Goal: Task Accomplishment & Management: Manage account settings

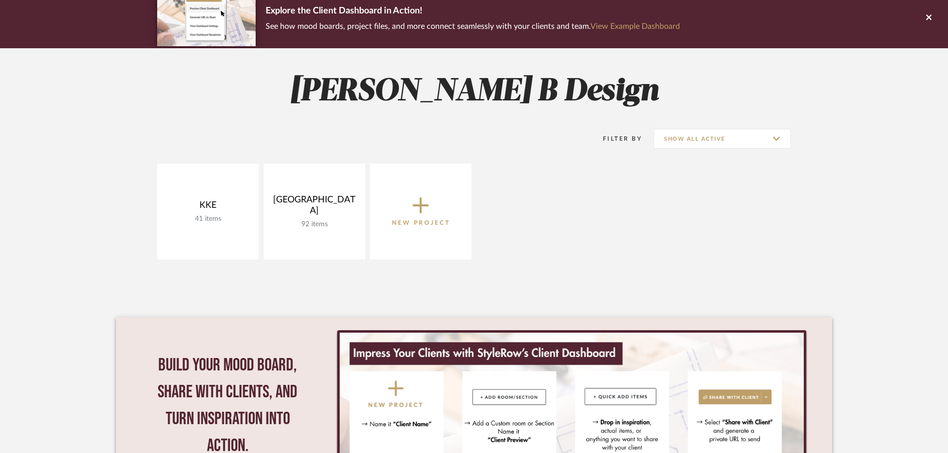
scroll to position [99, 0]
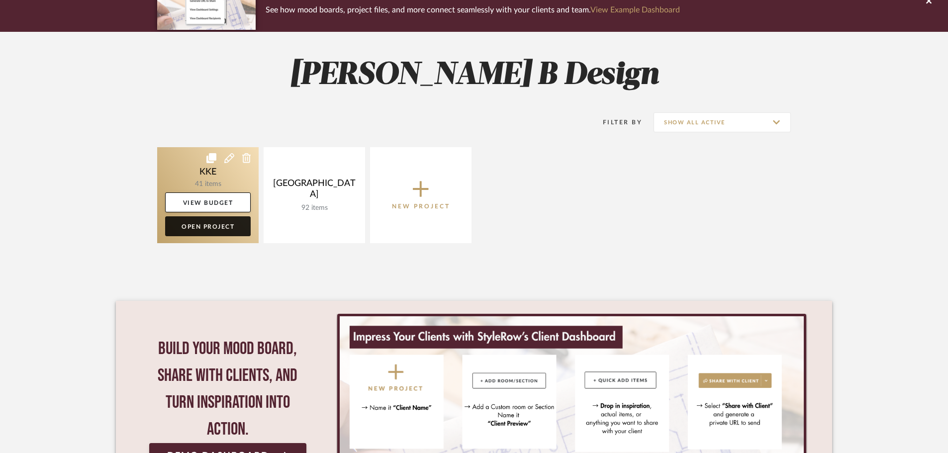
click at [192, 230] on link "Open Project" at bounding box center [208, 226] width 86 height 20
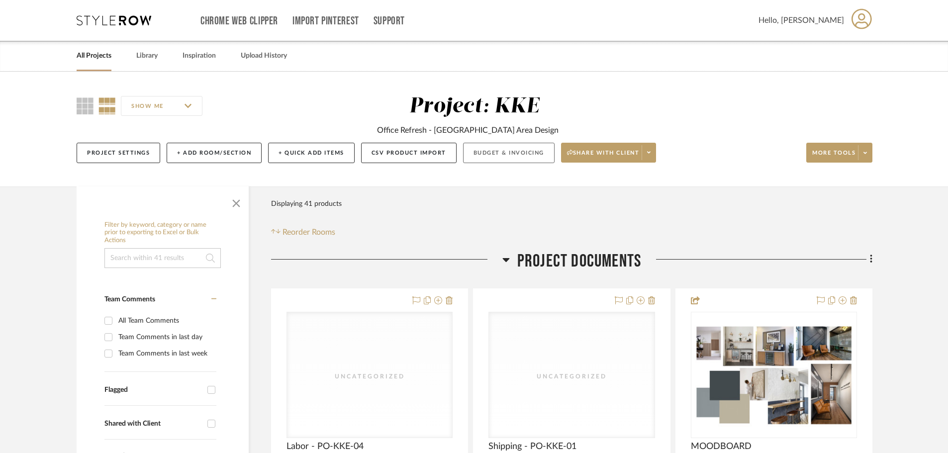
click at [519, 150] on button "Budget & Invoicing" at bounding box center [509, 153] width 92 height 20
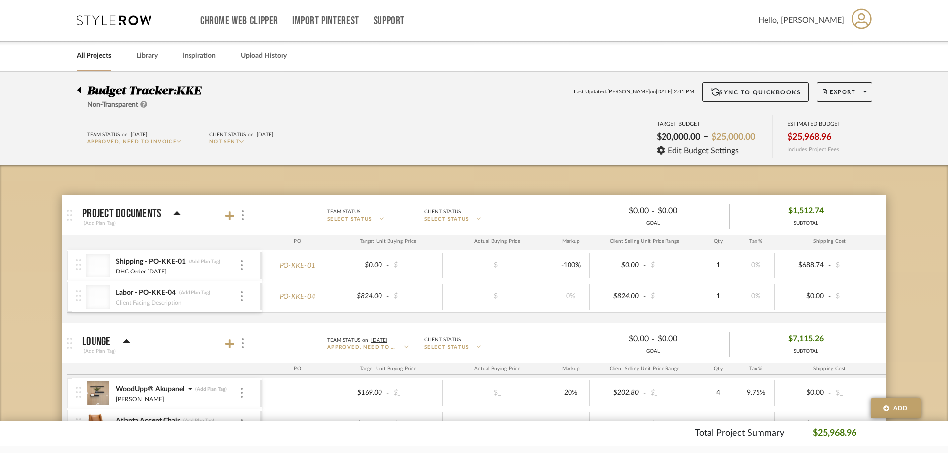
click at [151, 140] on span "Approved, Need to Invoice" at bounding box center [132, 141] width 90 height 5
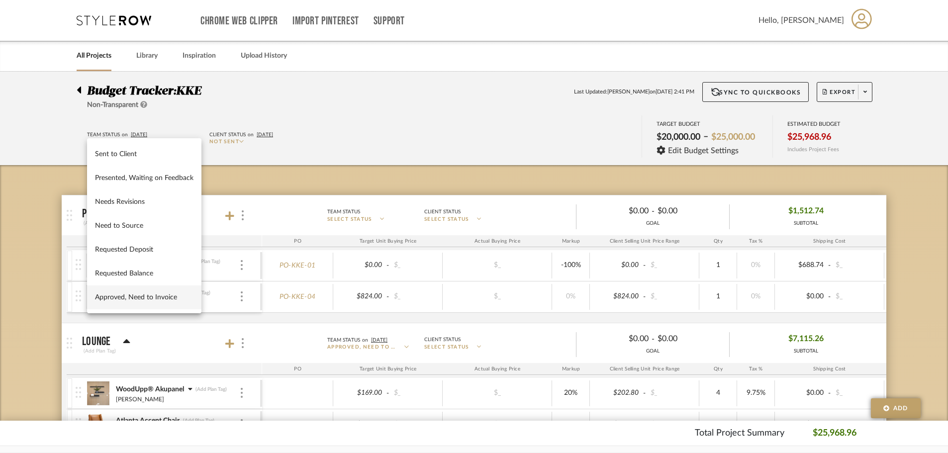
click at [27, 220] on div at bounding box center [474, 226] width 948 height 453
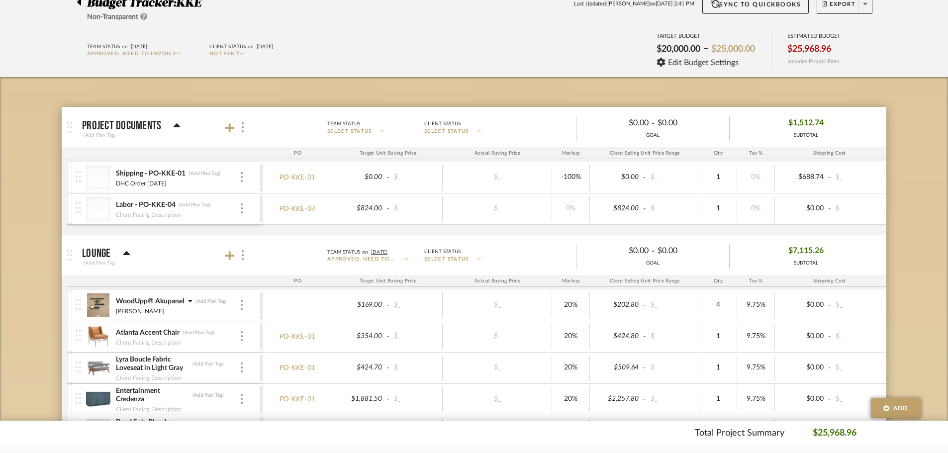
scroll to position [99, 0]
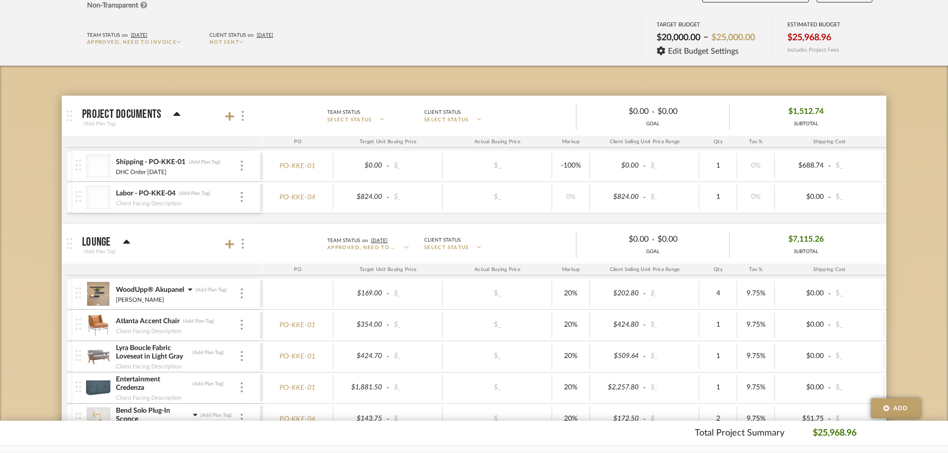
click at [176, 113] on icon at bounding box center [177, 114] width 7 height 4
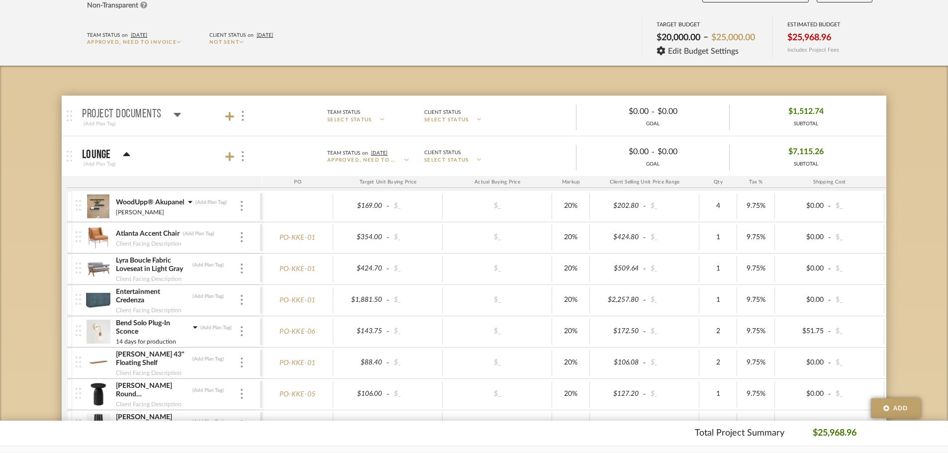
click at [176, 113] on icon at bounding box center [177, 115] width 7 height 4
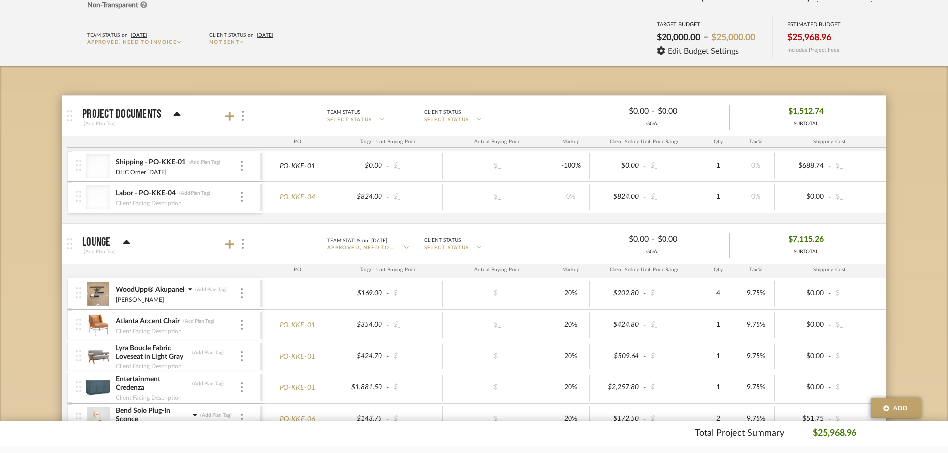
click at [302, 167] on link "PO-KKE-01" at bounding box center [298, 166] width 36 height 8
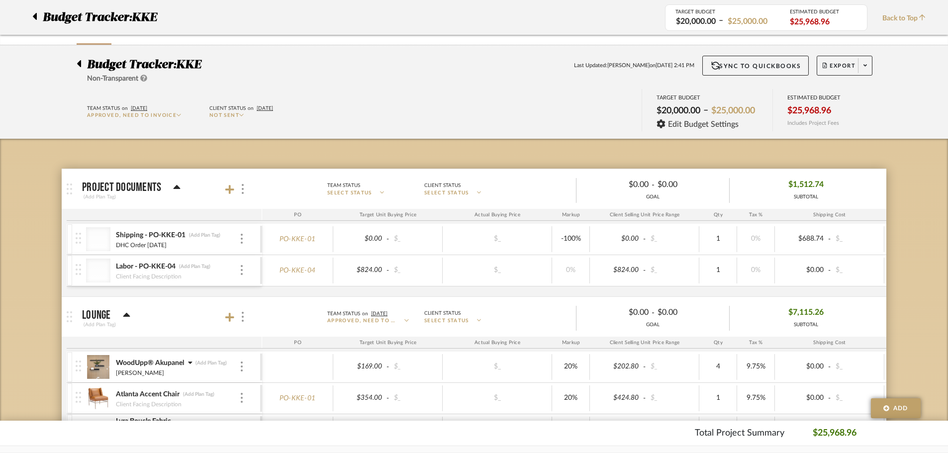
scroll to position [0, 0]
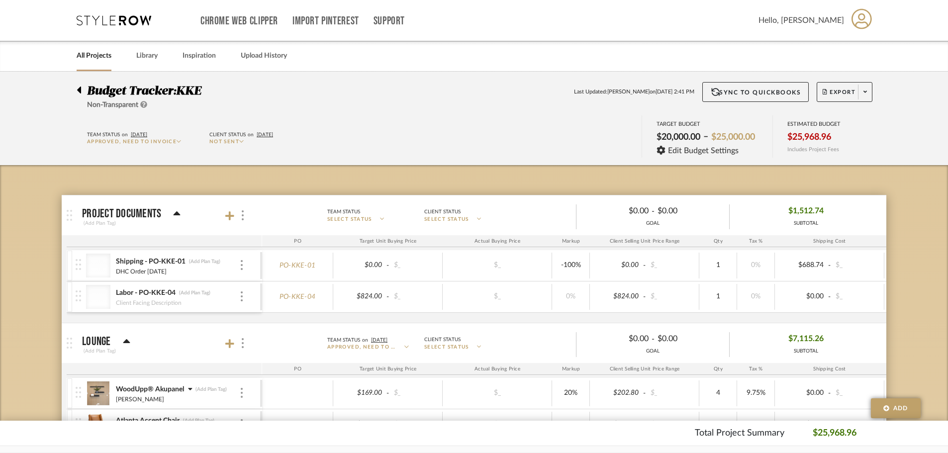
click at [808, 207] on span "$1,512.74" at bounding box center [805, 210] width 35 height 15
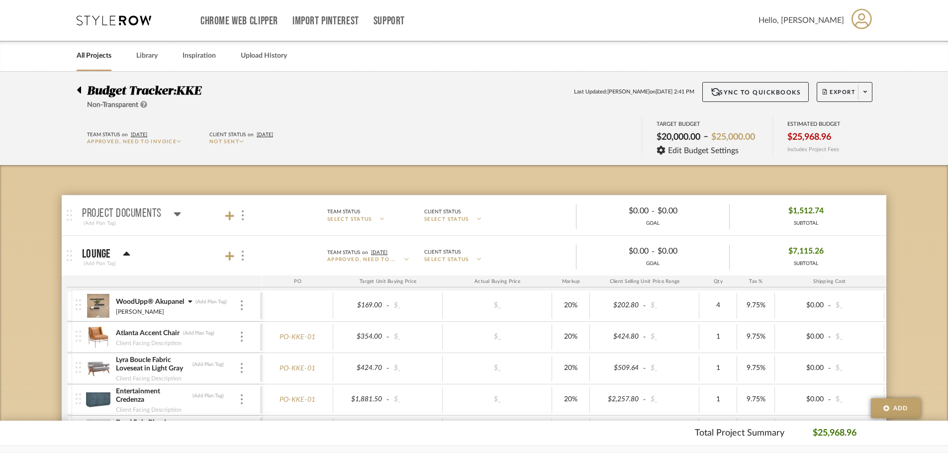
click at [808, 207] on span "$1,512.74" at bounding box center [805, 210] width 35 height 15
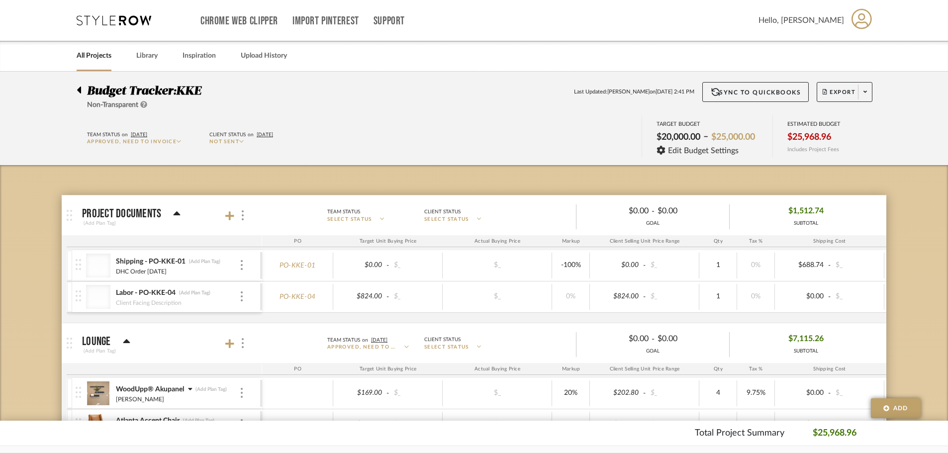
click at [92, 53] on link "All Projects" at bounding box center [94, 55] width 35 height 13
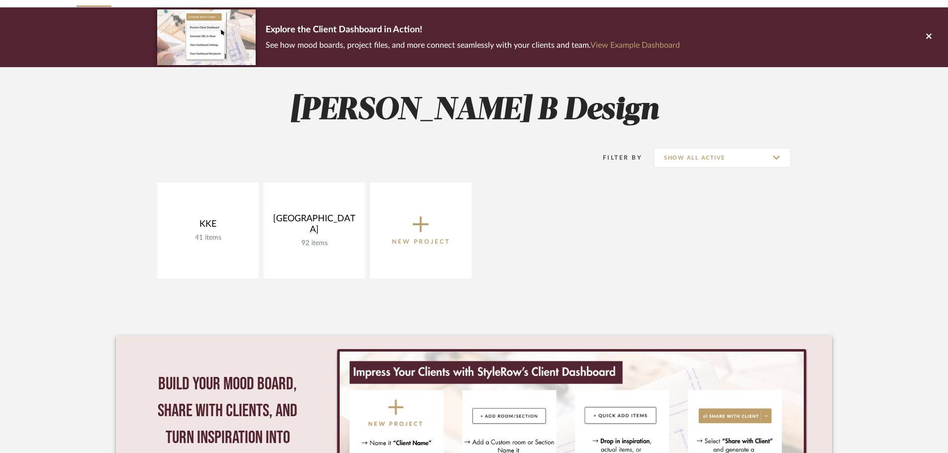
scroll to position [62, 0]
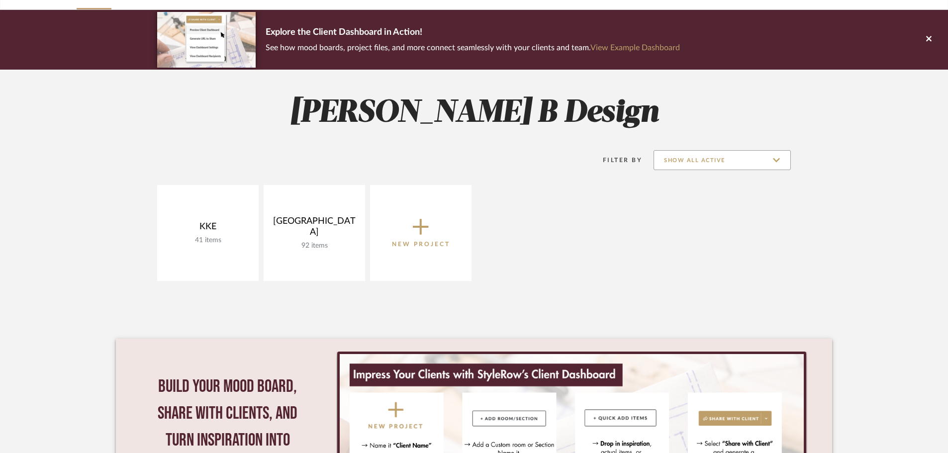
click at [724, 165] on input "Show All Active" at bounding box center [722, 160] width 137 height 20
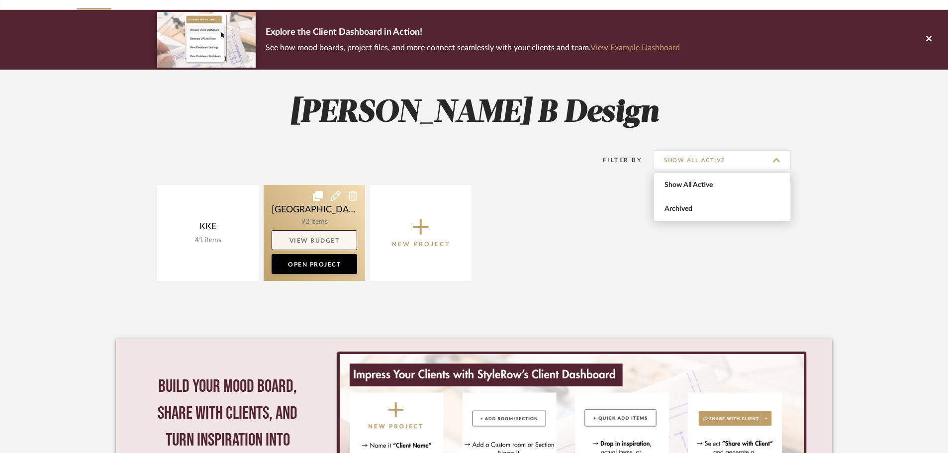
click at [352, 239] on link "View Budget" at bounding box center [315, 240] width 86 height 20
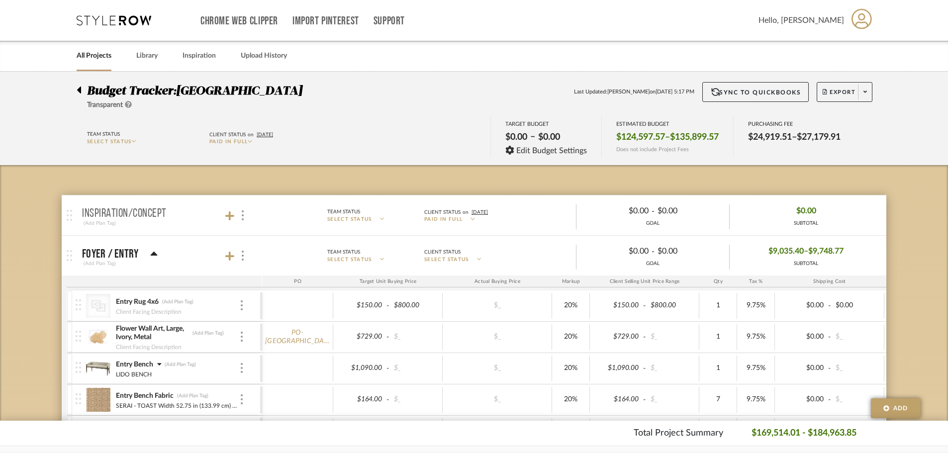
click at [827, 246] on span "$9,748.77" at bounding box center [825, 251] width 35 height 15
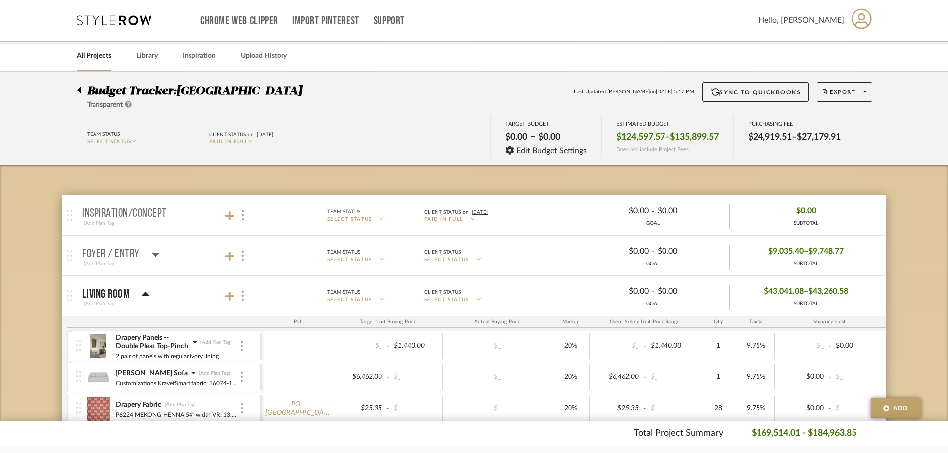
click at [827, 246] on span "$9,748.77" at bounding box center [825, 251] width 35 height 15
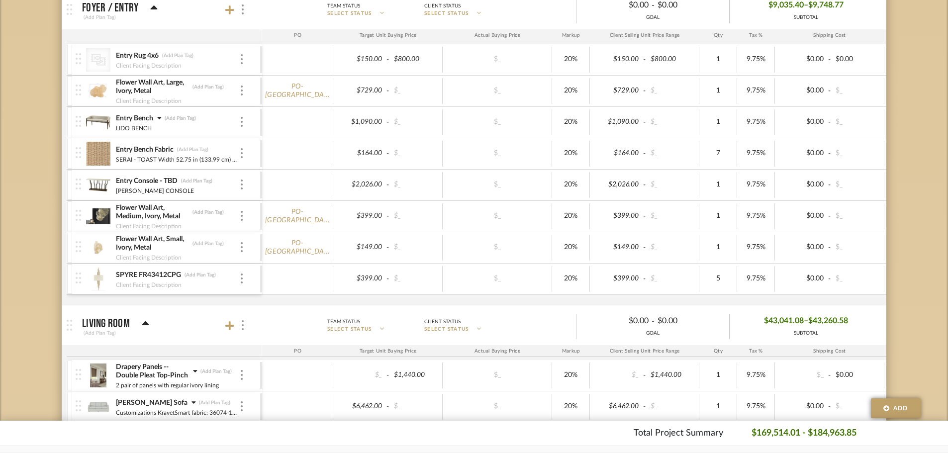
scroll to position [249, 0]
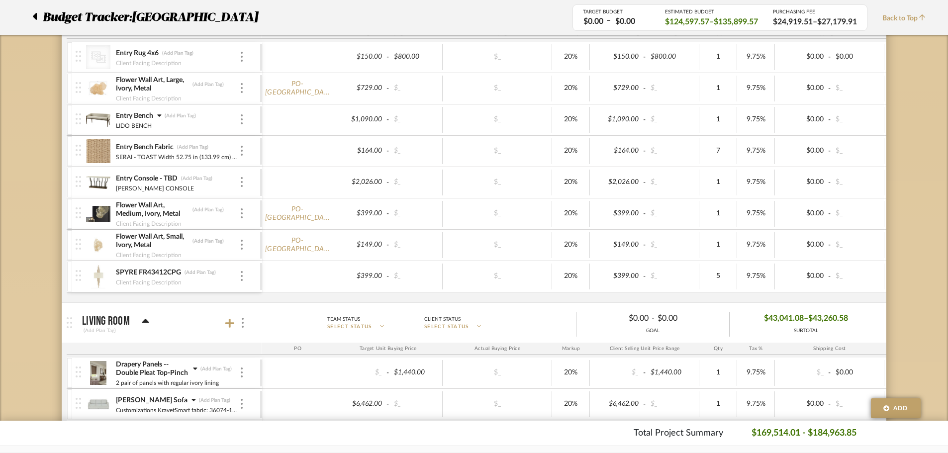
click at [783, 321] on span "$43,041.08" at bounding box center [784, 318] width 40 height 15
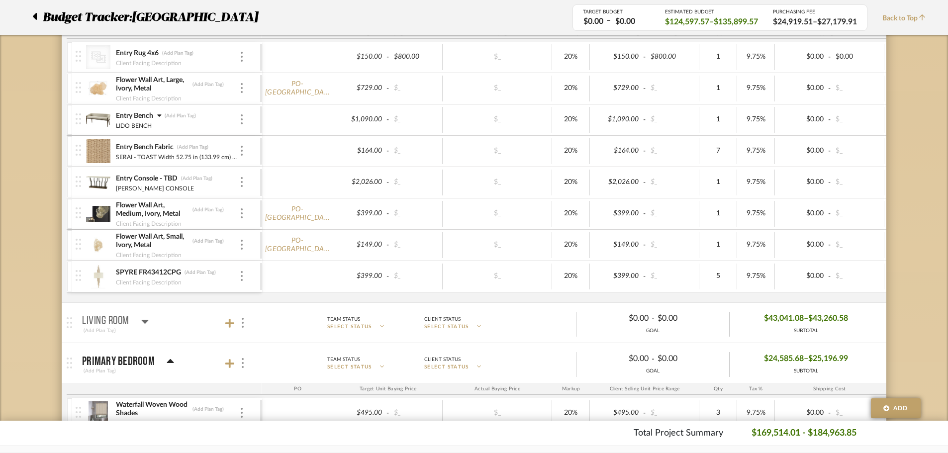
click at [783, 321] on span "$43,041.08" at bounding box center [784, 318] width 40 height 15
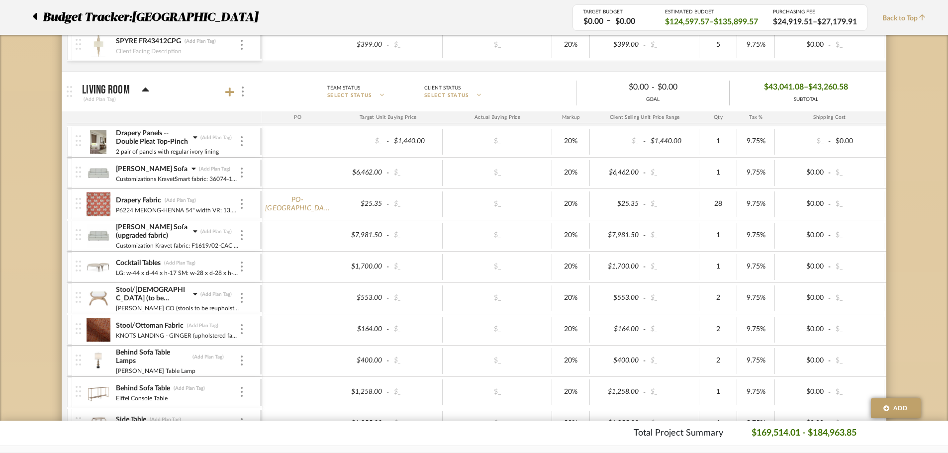
scroll to position [497, 0]
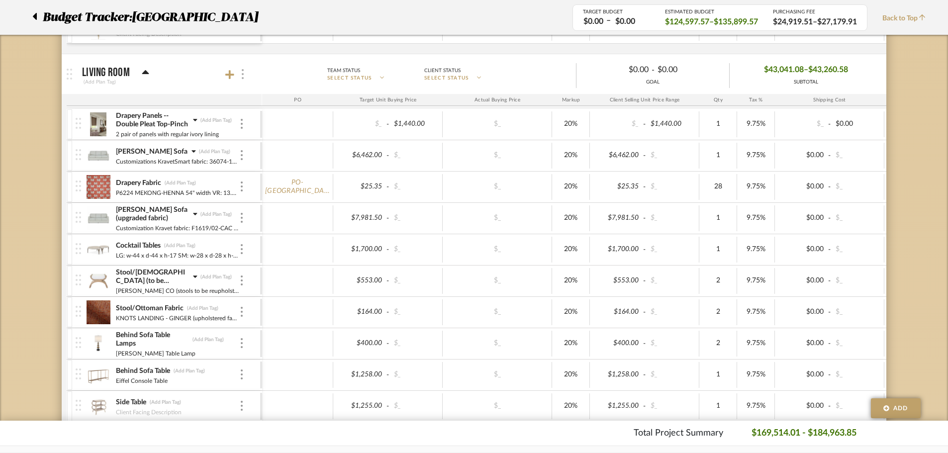
click at [243, 74] on img at bounding box center [243, 74] width 2 height 10
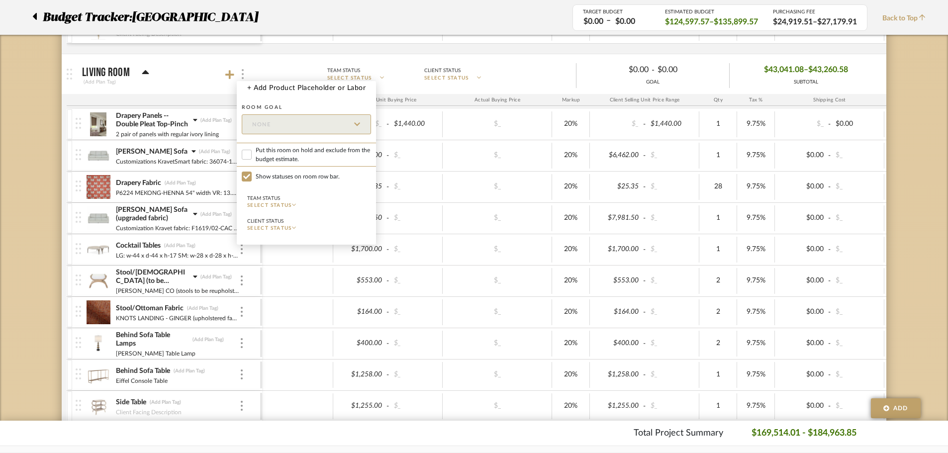
click at [243, 74] on div at bounding box center [474, 226] width 948 height 453
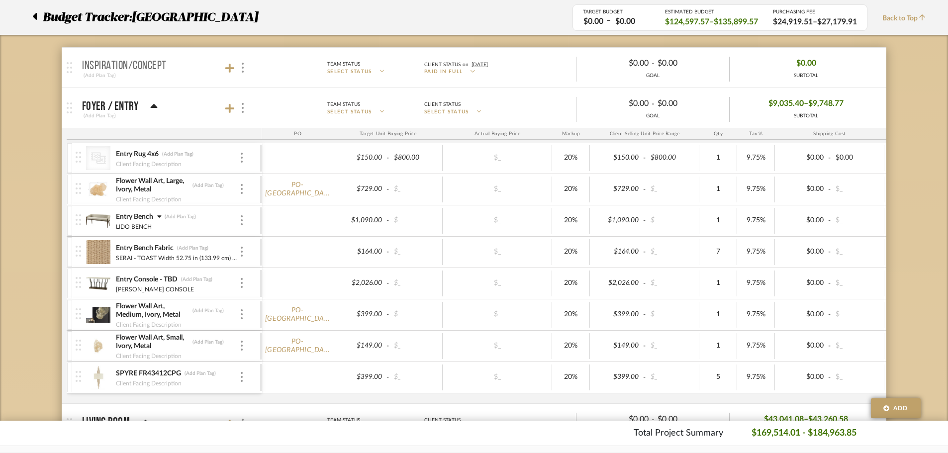
scroll to position [99, 0]
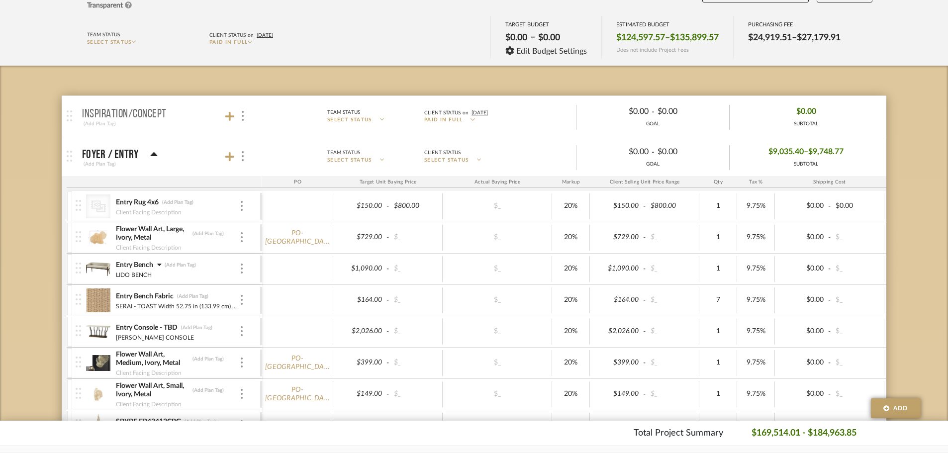
click at [223, 152] on mat-panel-title "Foyer / Entry (Add Plan Tag)" at bounding box center [169, 156] width 175 height 24
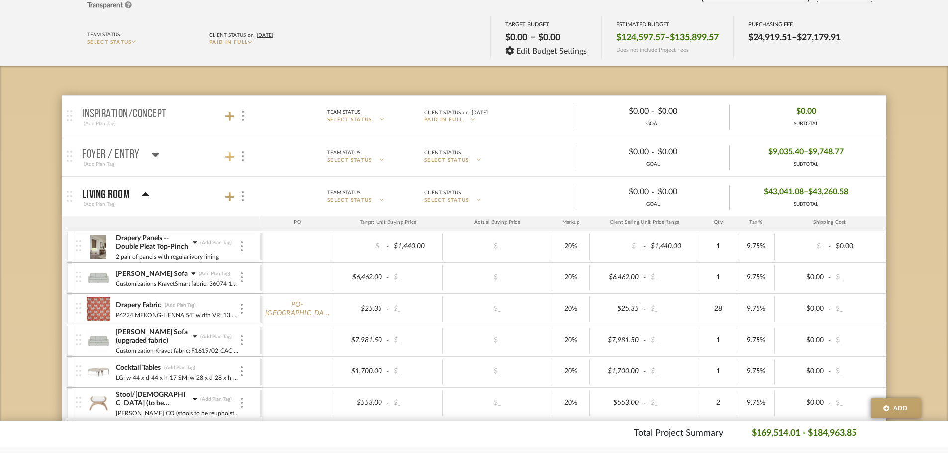
click at [227, 155] on icon at bounding box center [229, 157] width 9 height 10
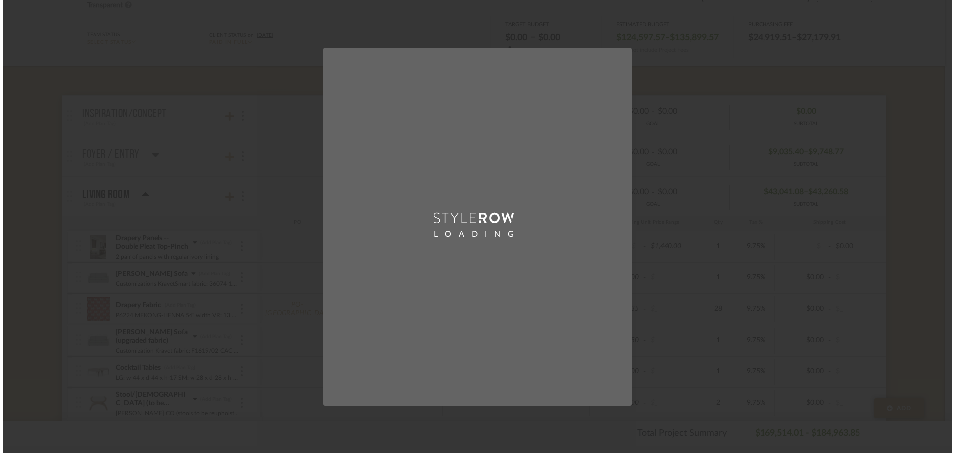
scroll to position [0, 0]
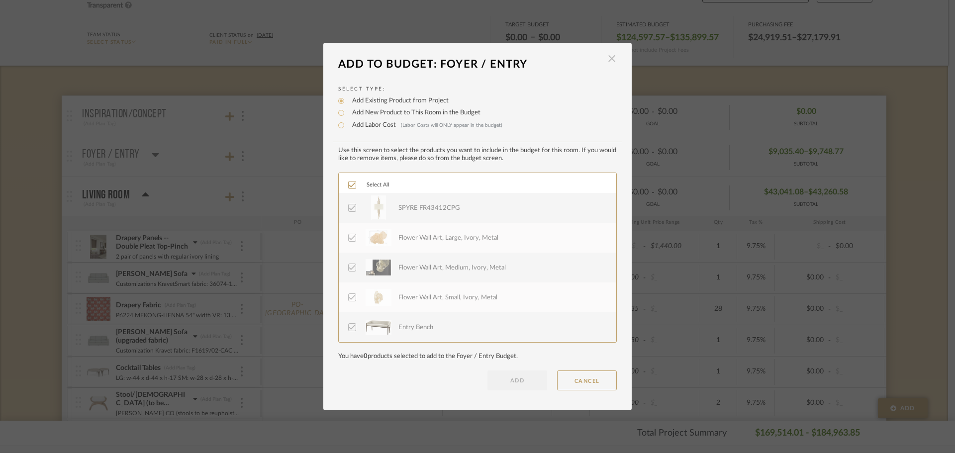
click at [606, 55] on span "button" at bounding box center [612, 59] width 20 height 20
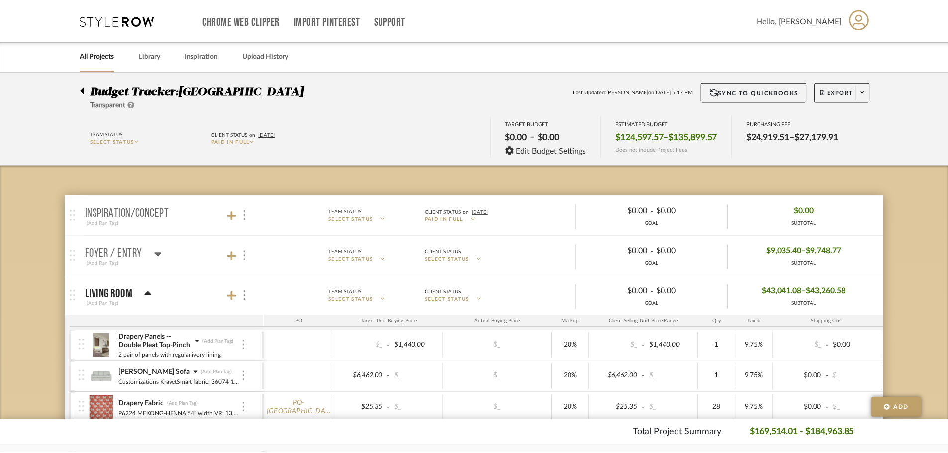
scroll to position [99, 0]
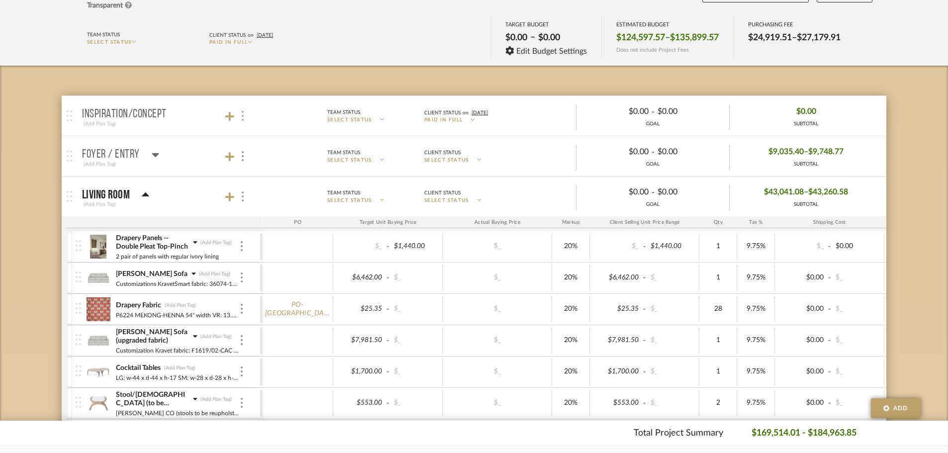
click at [246, 116] on div at bounding box center [242, 115] width 10 height 13
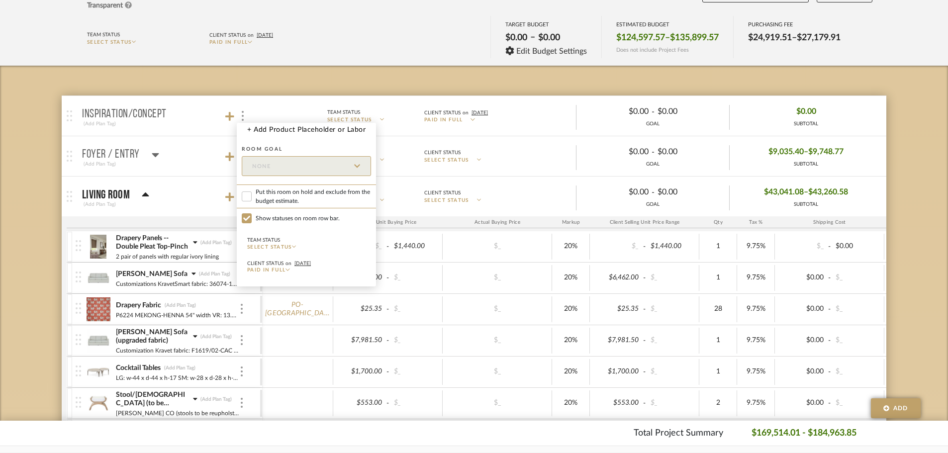
click at [280, 271] on span "Paid In Full" at bounding box center [266, 270] width 38 height 5
click at [357, 69] on div at bounding box center [474, 226] width 948 height 453
click at [288, 84] on div at bounding box center [474, 226] width 948 height 453
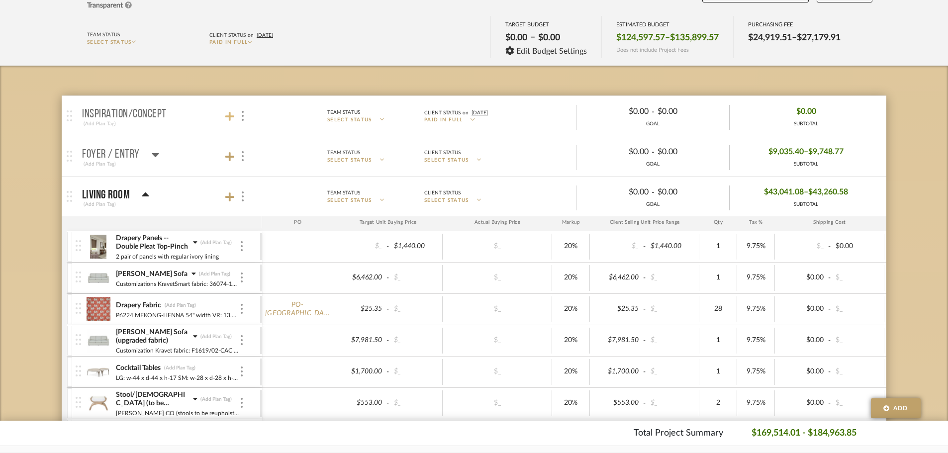
click at [228, 114] on icon at bounding box center [229, 116] width 9 height 10
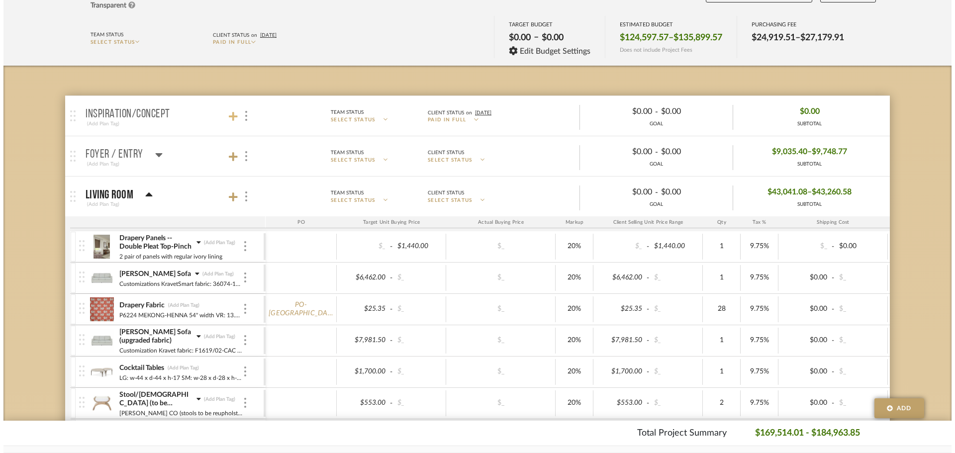
scroll to position [0, 0]
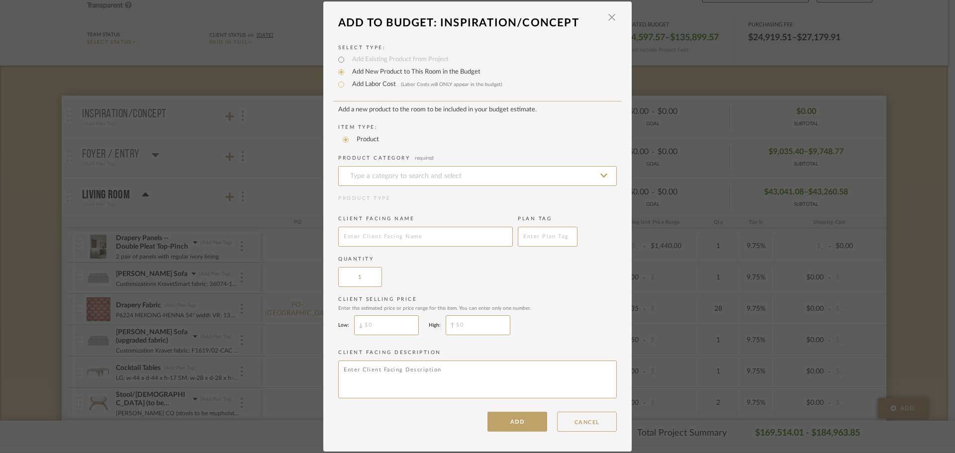
click at [230, 163] on div "LOADING" at bounding box center [477, 226] width 955 height 453
click at [616, 22] on dialog-header "Add To Budget: Inspiration/Concept ×" at bounding box center [477, 23] width 308 height 22
click at [609, 23] on span "button" at bounding box center [612, 17] width 20 height 20
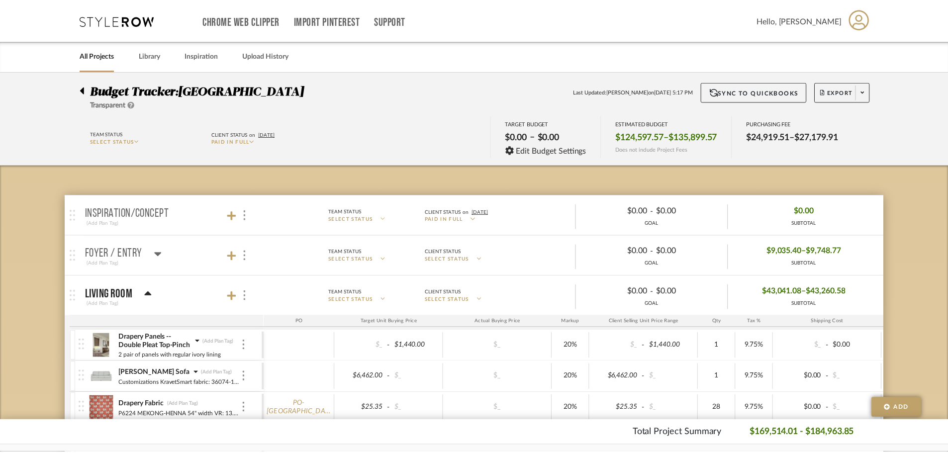
scroll to position [99, 0]
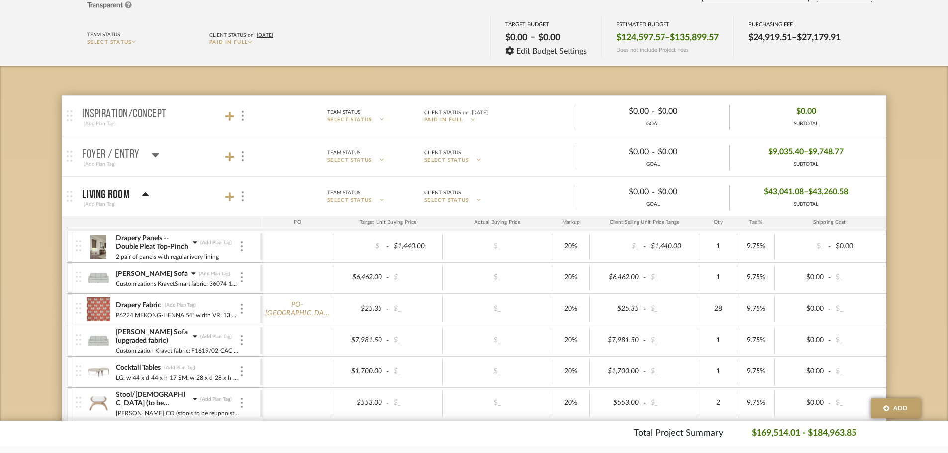
click at [179, 122] on mat-panel-title "Inspiration/Concept (Add Plan Tag)" at bounding box center [169, 116] width 175 height 24
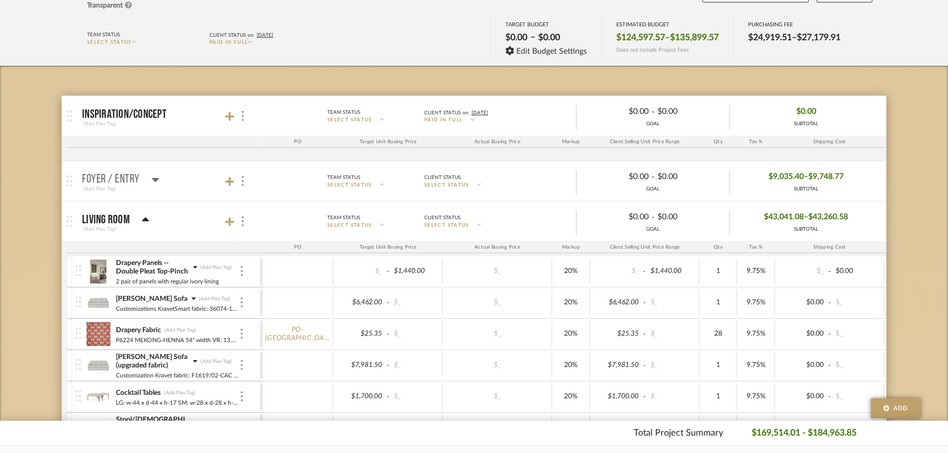
click at [180, 187] on mat-panel-title "Foyer / Entry (Add Plan Tag)" at bounding box center [169, 181] width 175 height 24
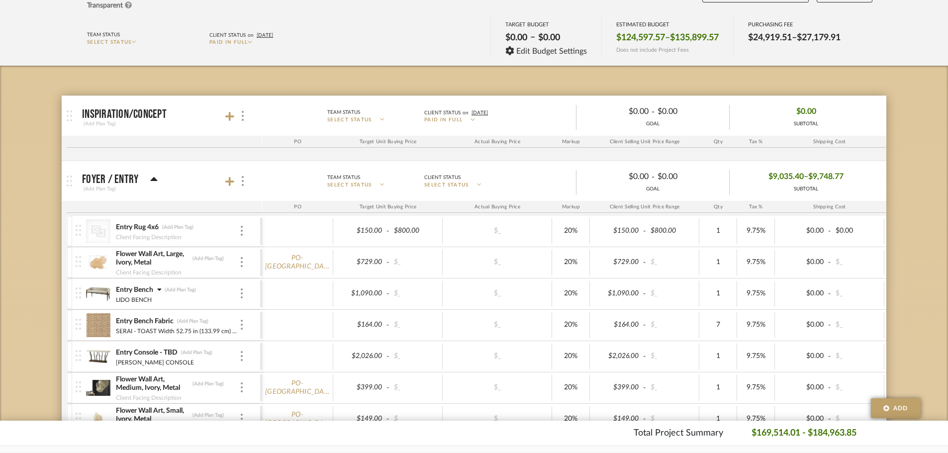
click at [112, 152] on div at bounding box center [579, 156] width 1024 height 10
click at [234, 147] on div "PO Target Unit Buying Price Actual Buying Price Markup Client Selling Unit Pric…" at bounding box center [579, 142] width 1024 height 12
click at [234, 113] on icon at bounding box center [229, 116] width 9 height 10
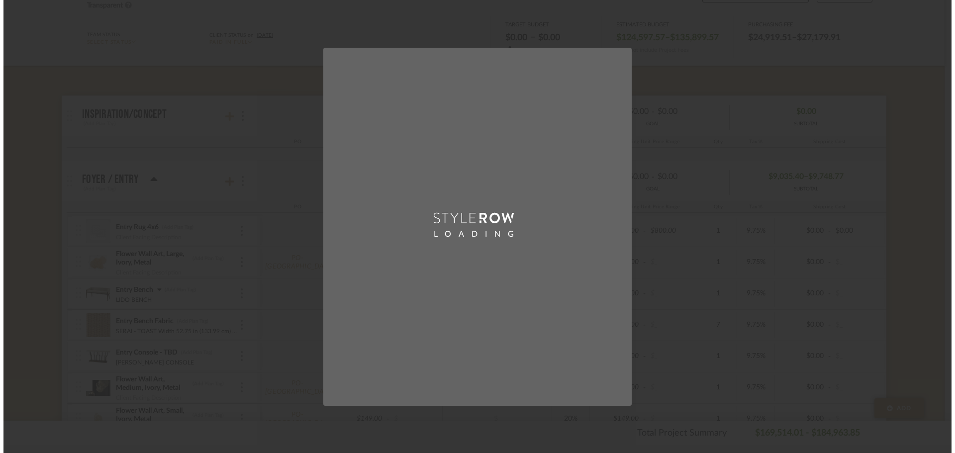
scroll to position [0, 0]
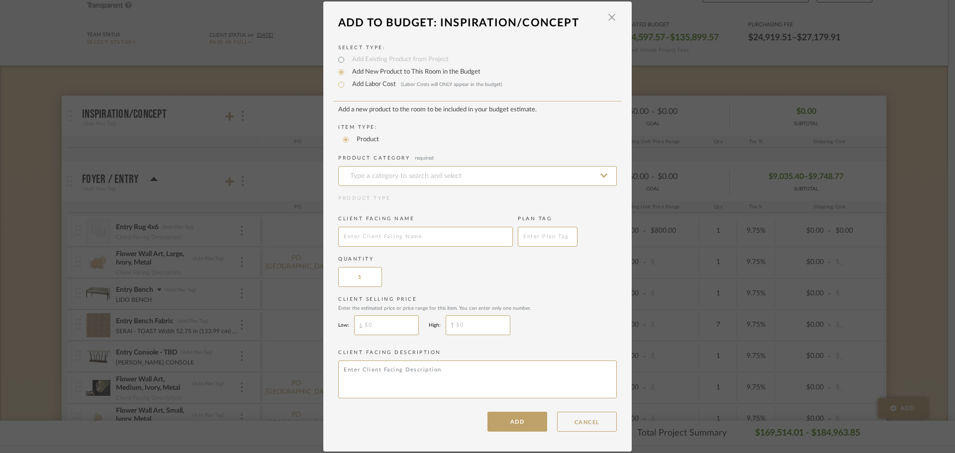
click at [215, 133] on div "LOADING" at bounding box center [477, 226] width 955 height 453
click at [242, 115] on div "LOADING" at bounding box center [477, 226] width 955 height 453
click at [613, 19] on span "button" at bounding box center [612, 17] width 20 height 20
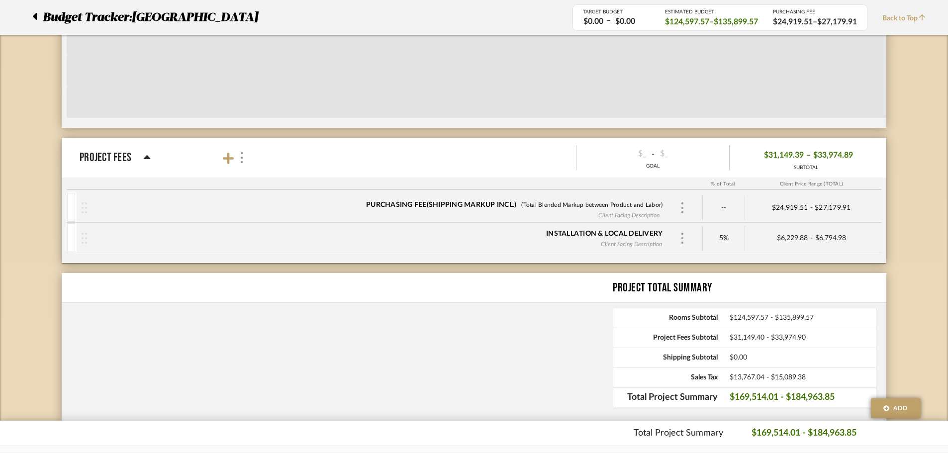
drag, startPoint x: 876, startPoint y: 236, endPoint x: 771, endPoint y: 406, distance: 199.2
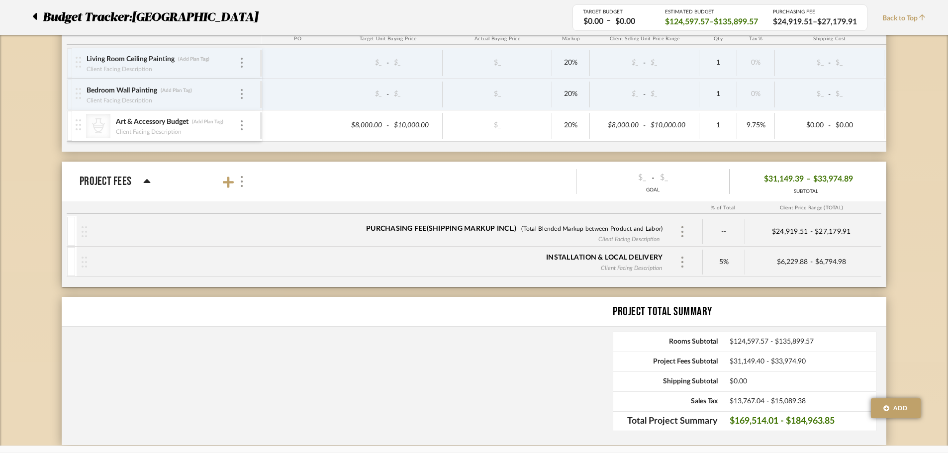
drag, startPoint x: 470, startPoint y: 362, endPoint x: 475, endPoint y: 346, distance: 16.8
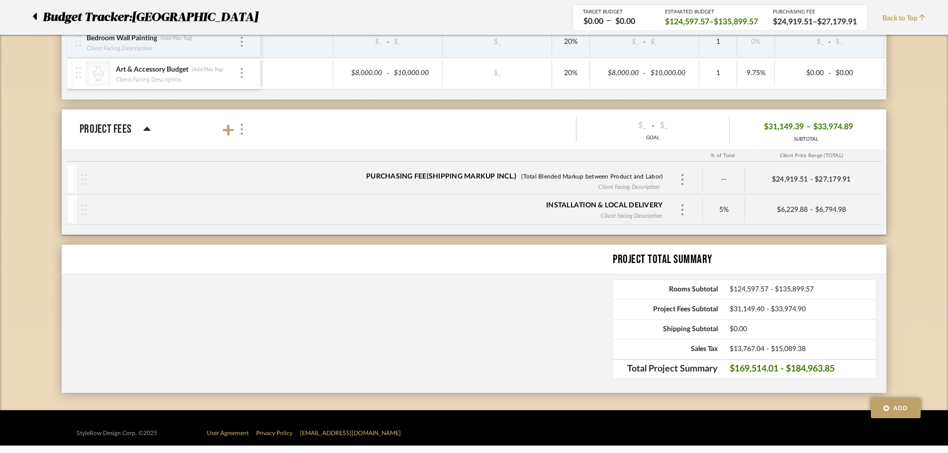
scroll to position [2500, 0]
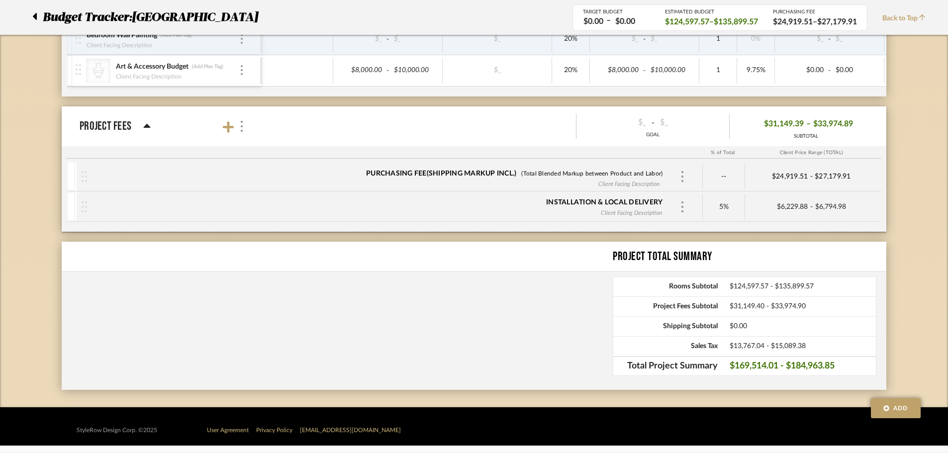
drag, startPoint x: 483, startPoint y: 386, endPoint x: 489, endPoint y: 383, distance: 6.9
click at [487, 385] on div "Project Total Summary Rooms Subtotal $124,597.57 - $135,899.57 Project Fees Sub…" at bounding box center [474, 316] width 825 height 148
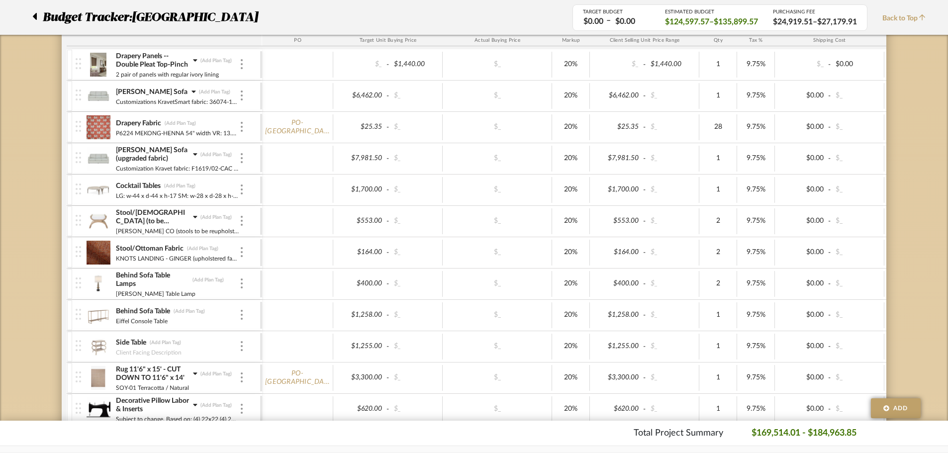
scroll to position [0, 0]
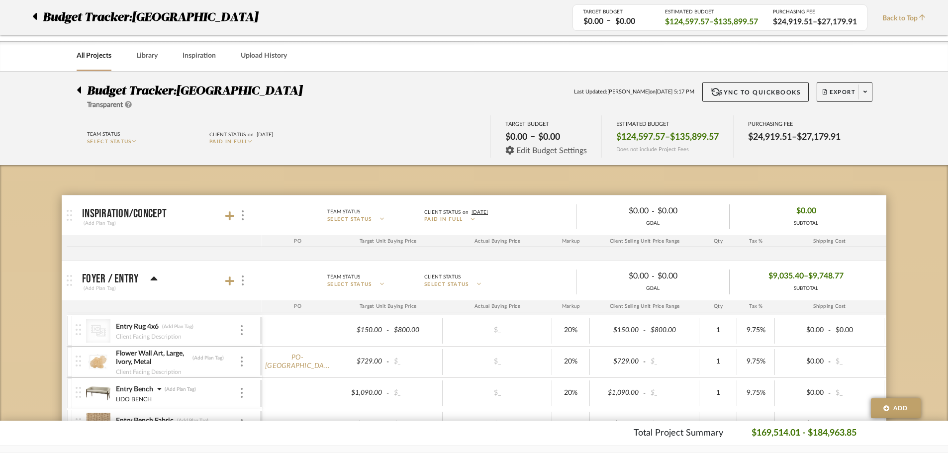
drag, startPoint x: 499, startPoint y: 362, endPoint x: 538, endPoint y: 147, distance: 218.2
